Goal: Navigation & Orientation: Find specific page/section

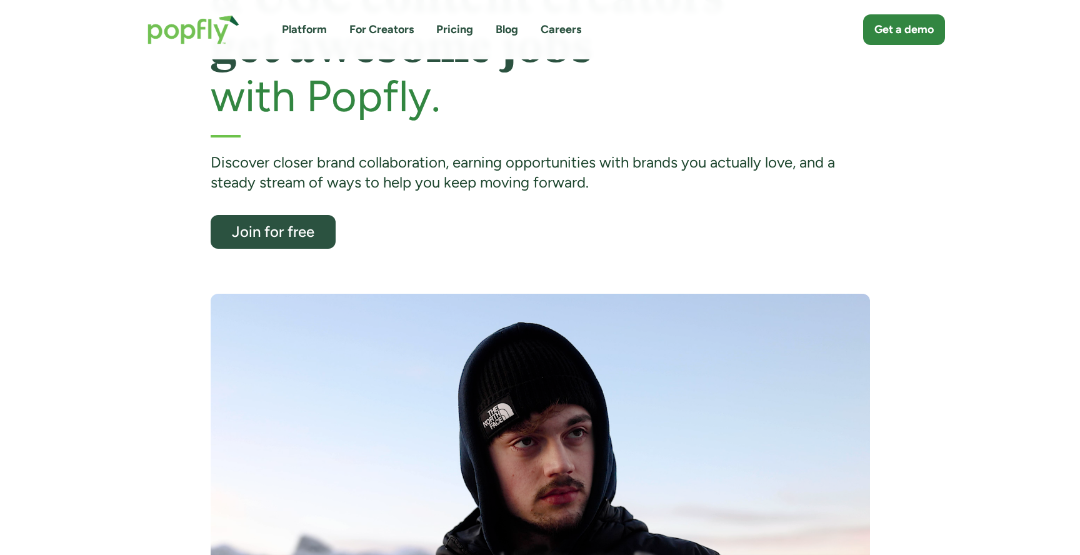
scroll to position [131, 0]
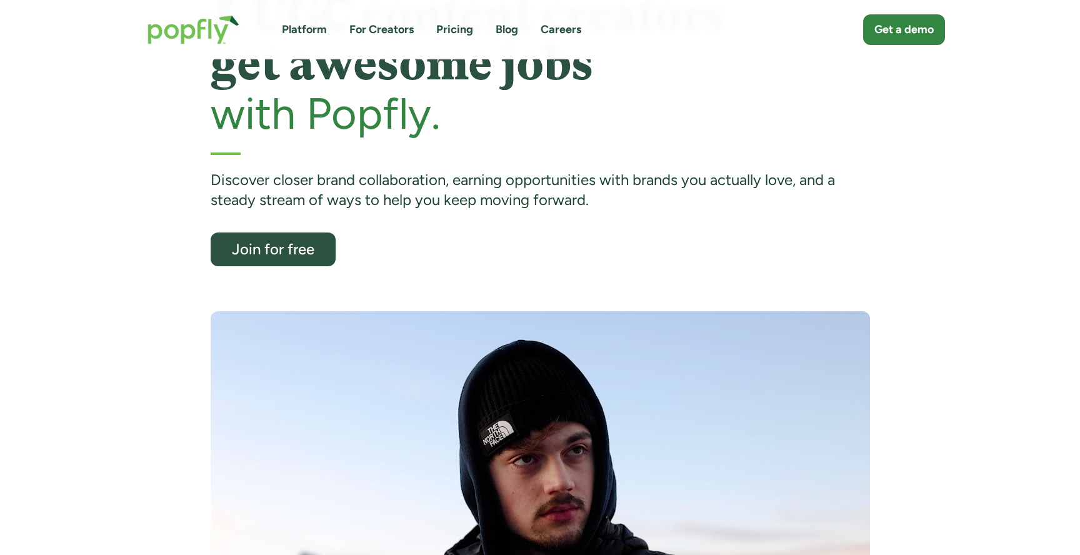
click at [572, 29] on link "Careers" at bounding box center [561, 30] width 41 height 16
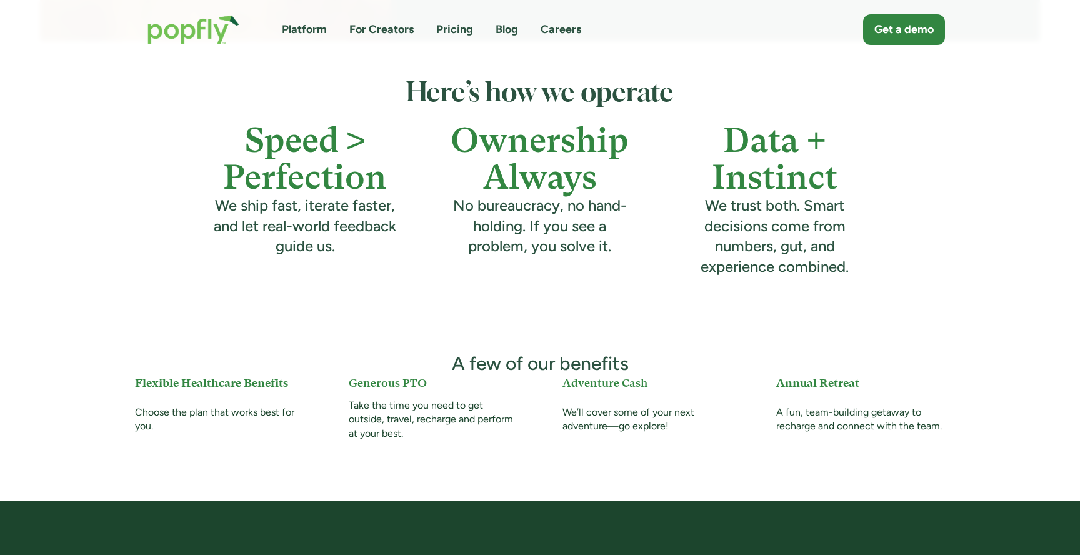
scroll to position [353, 0]
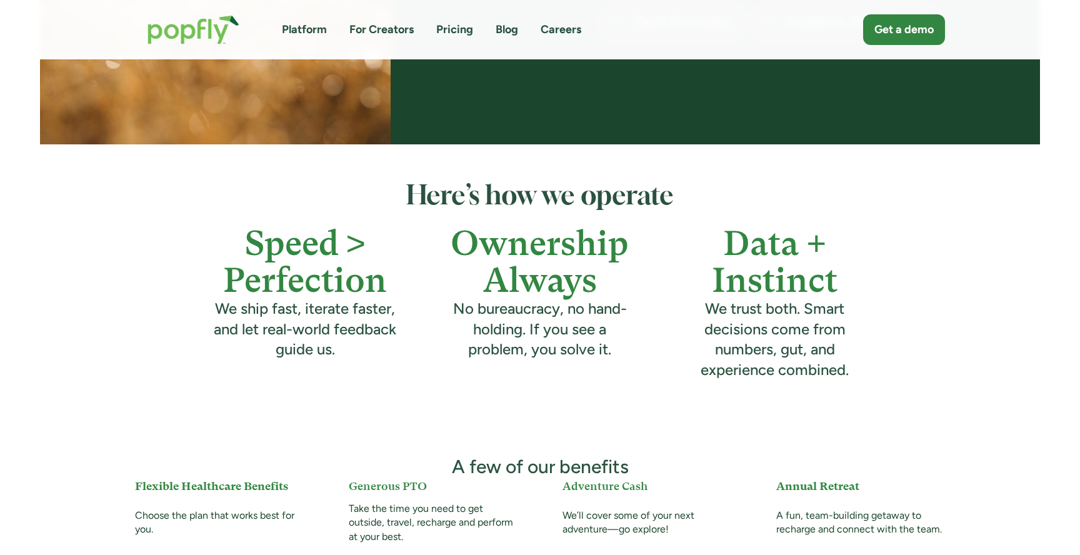
click at [515, 32] on link "Blog" at bounding box center [507, 30] width 23 height 16
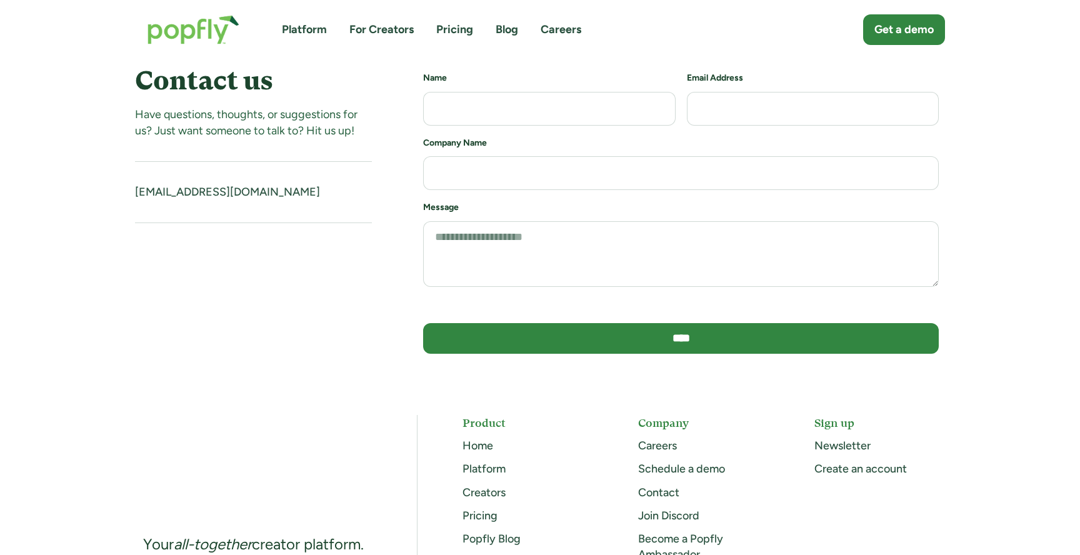
scroll to position [260, 0]
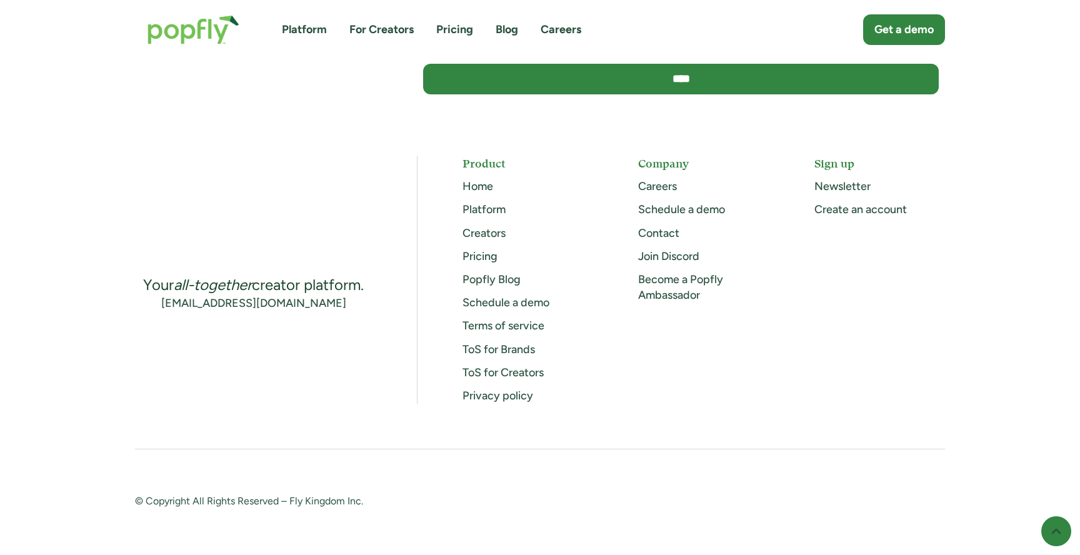
click at [662, 258] on link "Join Discord" at bounding box center [668, 256] width 61 height 14
click at [486, 235] on link "Creators" at bounding box center [484, 233] width 43 height 14
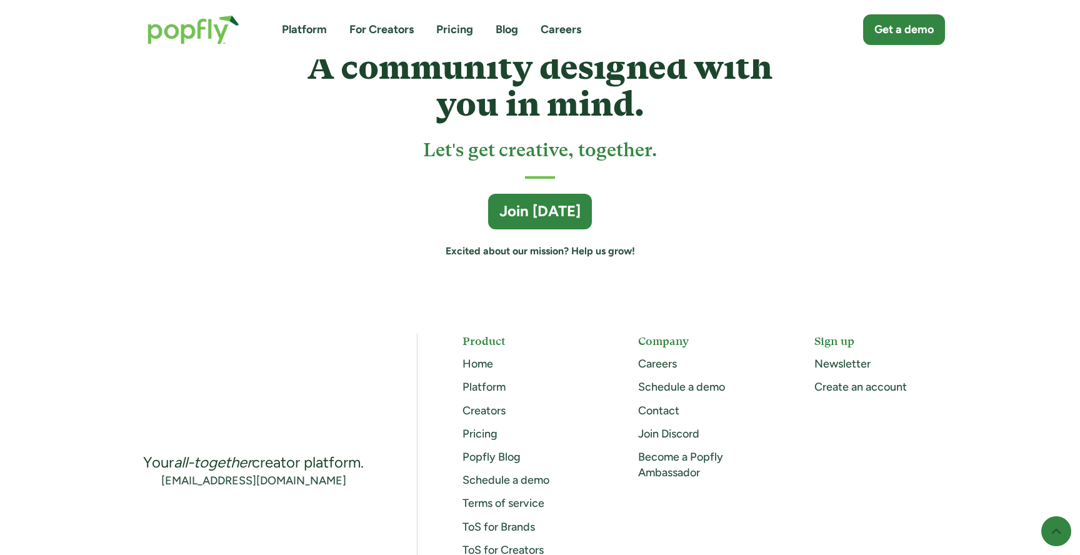
scroll to position [3550, 0]
